Goal: Information Seeking & Learning: Learn about a topic

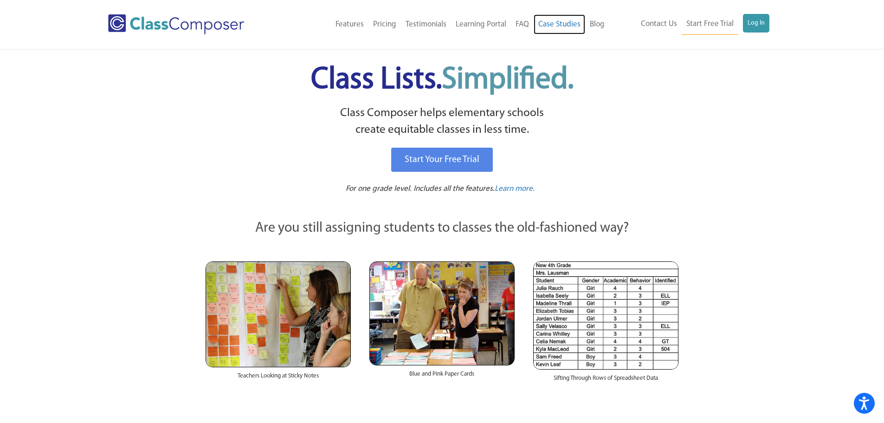
click at [565, 24] on link "Case Studies" at bounding box center [560, 24] width 52 height 20
